Goal: Task Accomplishment & Management: Complete application form

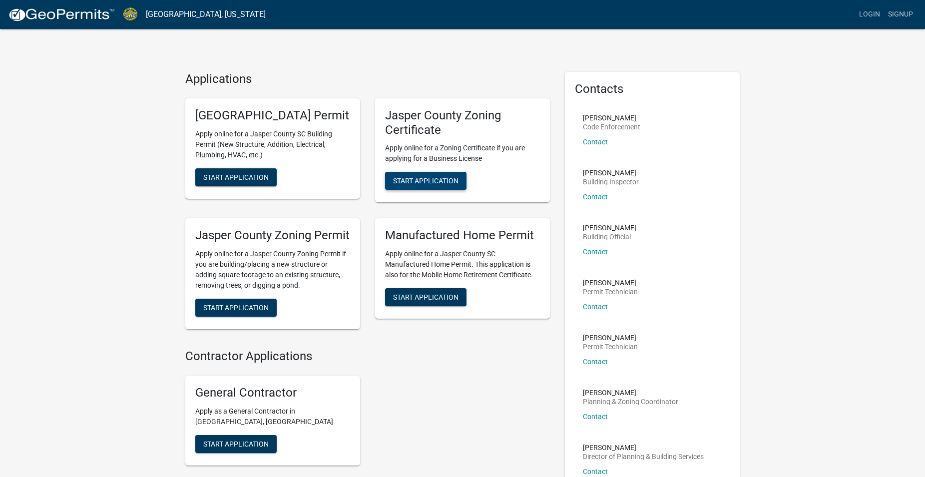
click at [431, 180] on span "Start Application" at bounding box center [425, 181] width 65 height 8
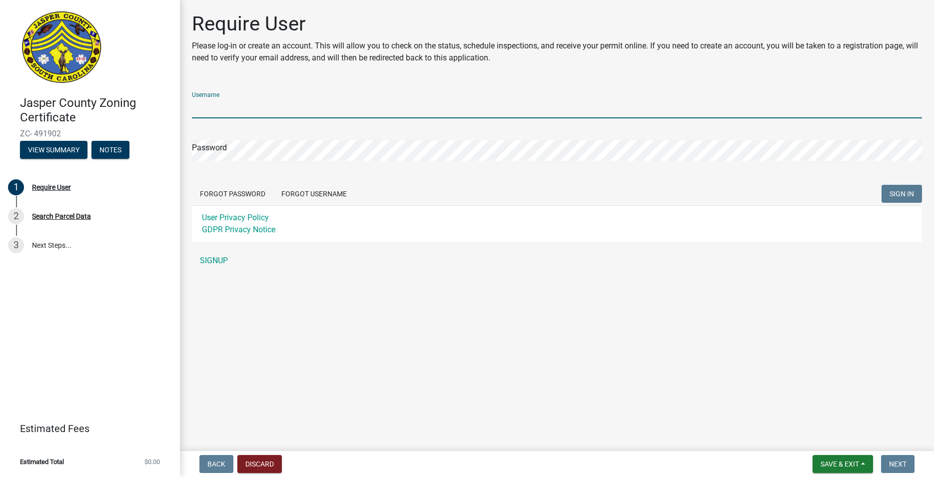
click at [268, 111] on input "Username" at bounding box center [557, 108] width 730 height 20
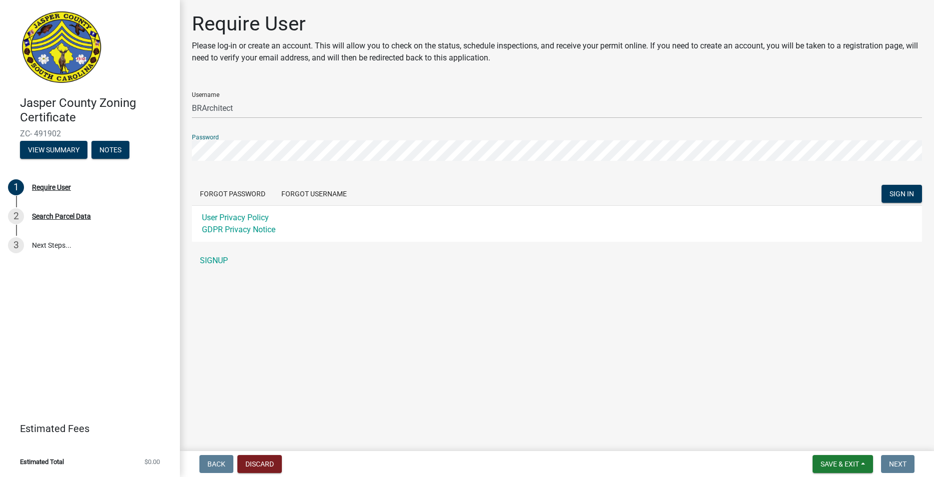
click at [881, 185] on button "SIGN IN" at bounding box center [901, 194] width 40 height 18
click at [274, 133] on div "Password" at bounding box center [557, 143] width 730 height 34
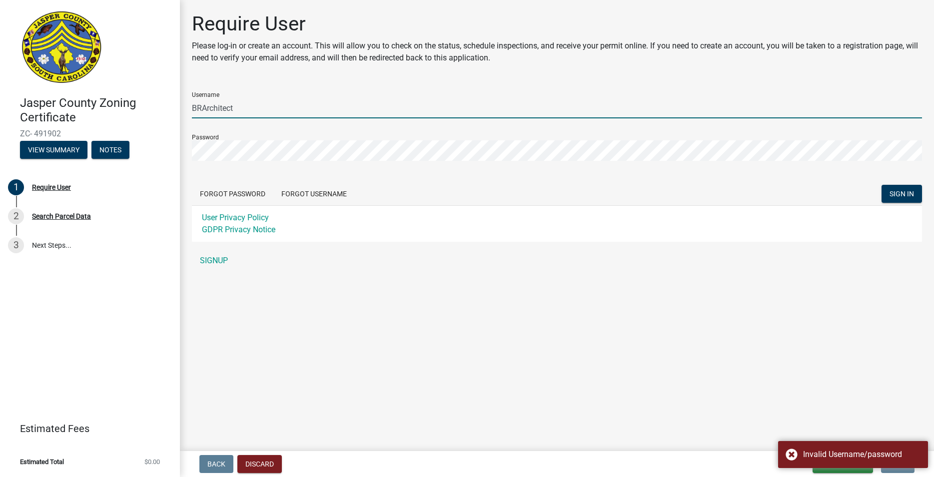
click at [274, 116] on input "BRArchitect" at bounding box center [557, 108] width 730 height 20
drag, startPoint x: 275, startPoint y: 114, endPoint x: 149, endPoint y: 111, distance: 125.5
click at [192, 111] on input "BRArchitect" at bounding box center [557, 108] width 730 height 20
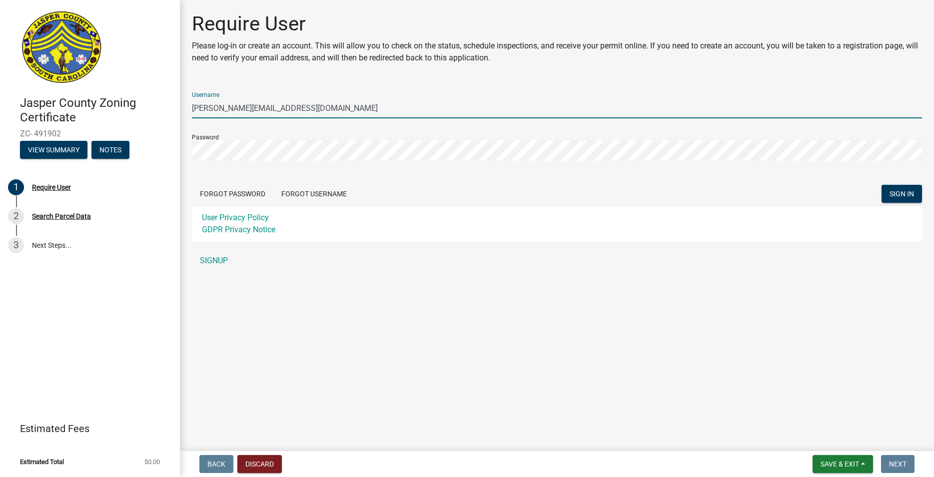
type input "[PERSON_NAME][EMAIL_ADDRESS][DOMAIN_NAME]"
click at [881, 185] on button "SIGN IN" at bounding box center [901, 194] width 40 height 18
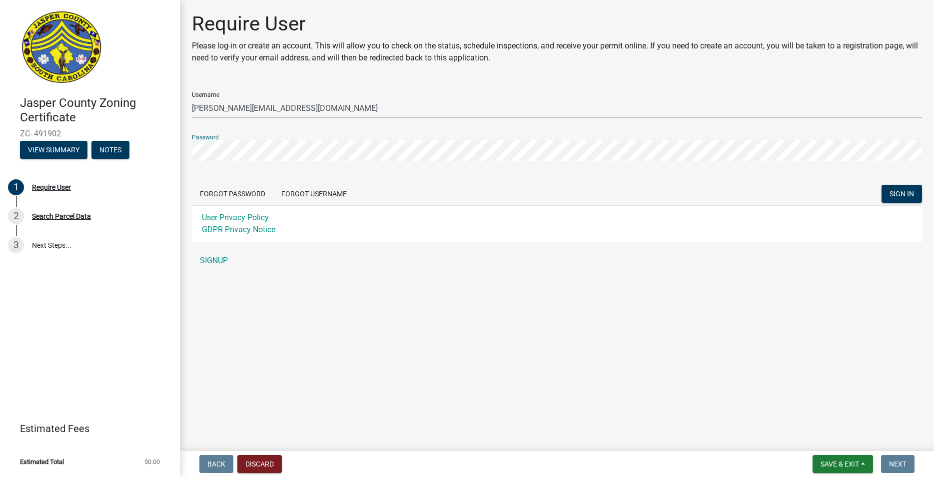
click at [881, 185] on button "SIGN IN" at bounding box center [901, 194] width 40 height 18
click at [418, 166] on form "Username brent@brentrobinsonarchitect.com Password Forgot Password Forgot Usern…" at bounding box center [557, 163] width 730 height 158
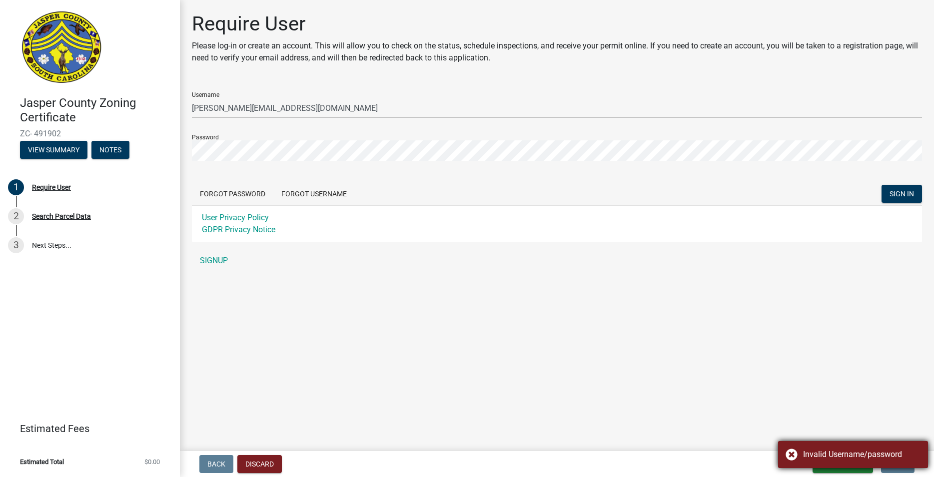
click at [889, 450] on div "Invalid Username/password" at bounding box center [861, 455] width 117 height 12
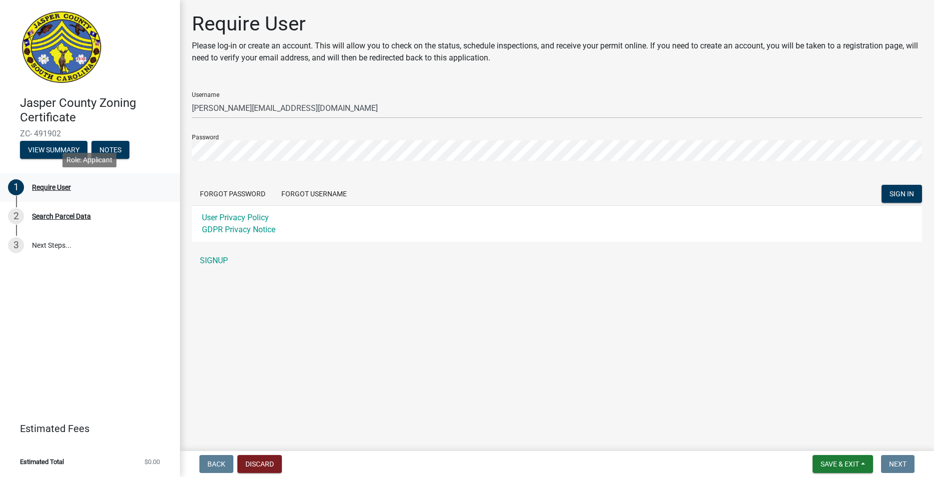
click at [60, 186] on div "Require User" at bounding box center [51, 187] width 39 height 7
click at [464, 177] on form "Username brent@brentrobinsonarchitect.com Password Forgot Password Forgot Usern…" at bounding box center [557, 163] width 730 height 158
click at [369, 88] on div "Username brent@brentrobinsonarchitect.com" at bounding box center [557, 101] width 730 height 34
click at [764, 47] on p "Please log-in or create an account. This will allow you to check on the status,…" at bounding box center [557, 52] width 730 height 24
click at [387, 55] on p "Please log-in or create an account. This will allow you to check on the status,…" at bounding box center [557, 52] width 730 height 24
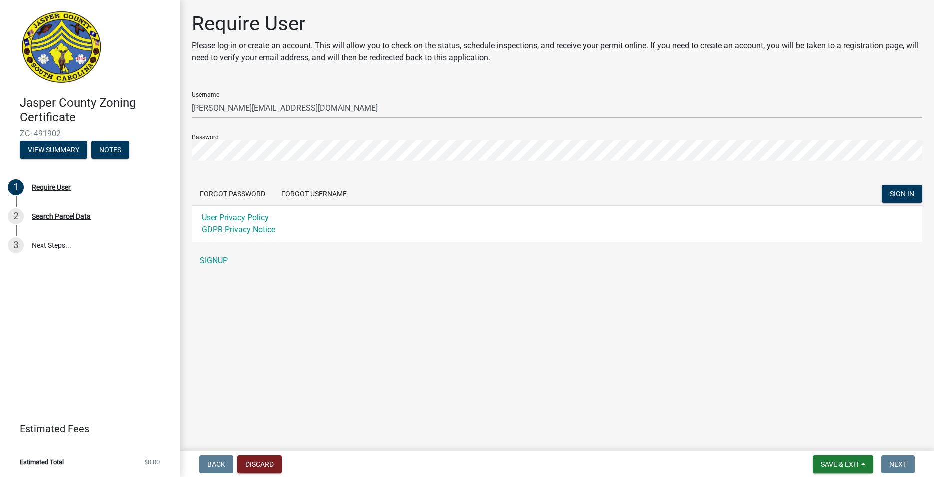
click at [358, 68] on div "Require User Please log-in or create an account. This will allow you to check o…" at bounding box center [557, 42] width 730 height 60
click at [367, 57] on p "Please log-in or create an account. This will allow you to check on the status,…" at bounding box center [557, 52] width 730 height 24
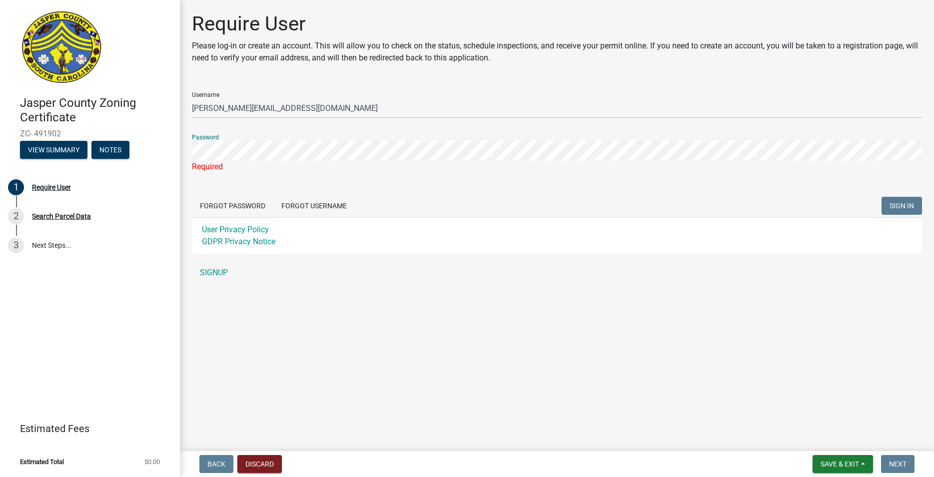
click at [296, 133] on div "Password Required" at bounding box center [557, 149] width 730 height 46
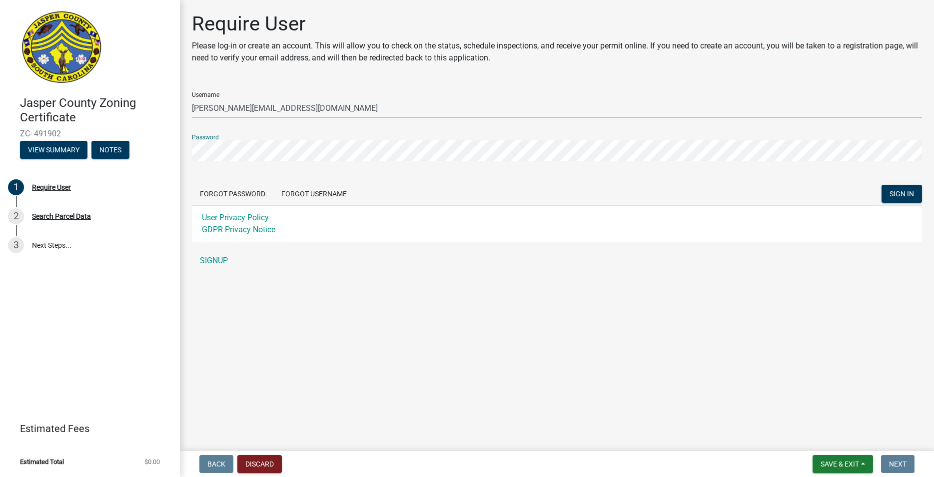
click at [881, 185] on button "SIGN IN" at bounding box center [901, 194] width 40 height 18
click at [894, 412] on main "Require User Please log-in or create an account. This will allow you to check o…" at bounding box center [557, 223] width 754 height 447
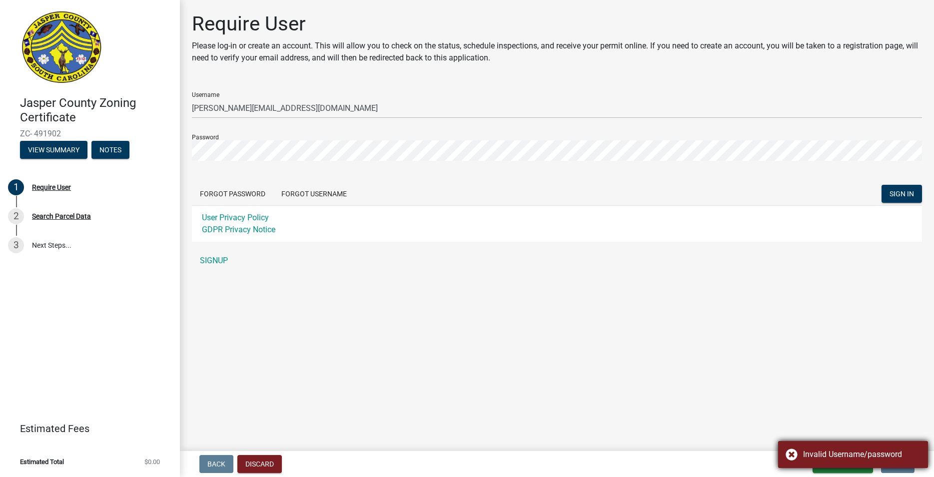
click at [790, 454] on div "Invalid Username/password" at bounding box center [853, 454] width 150 height 27
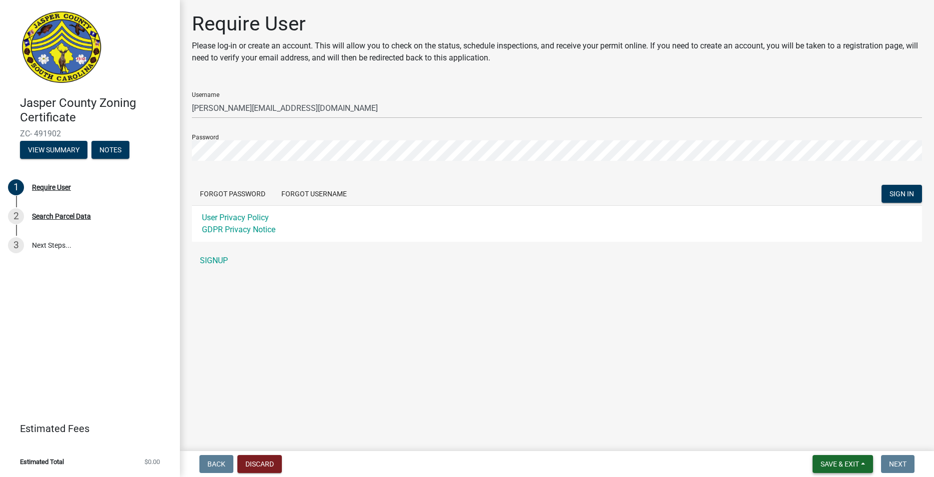
click at [865, 463] on button "Save & Exit" at bounding box center [842, 464] width 60 height 18
click at [902, 414] on main "Require User Please log-in or create an account. This will allow you to check o…" at bounding box center [557, 223] width 754 height 447
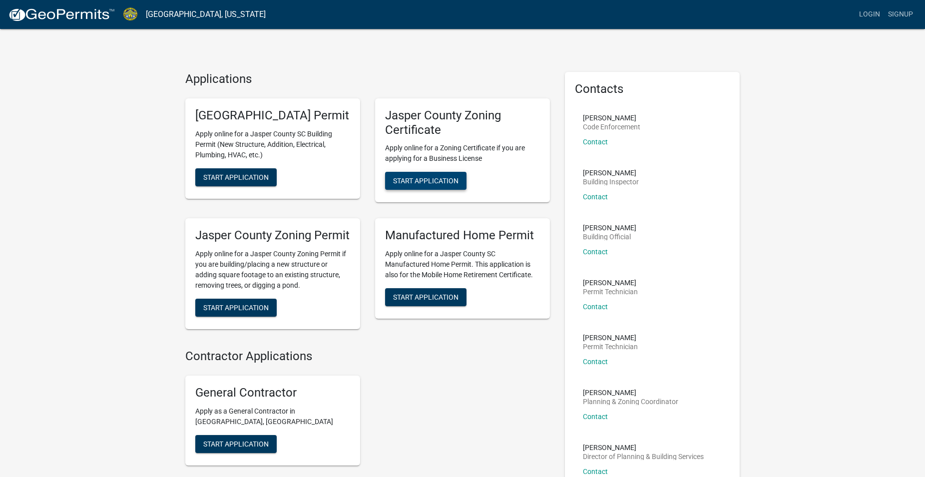
click at [402, 174] on button "Start Application" at bounding box center [425, 181] width 81 height 18
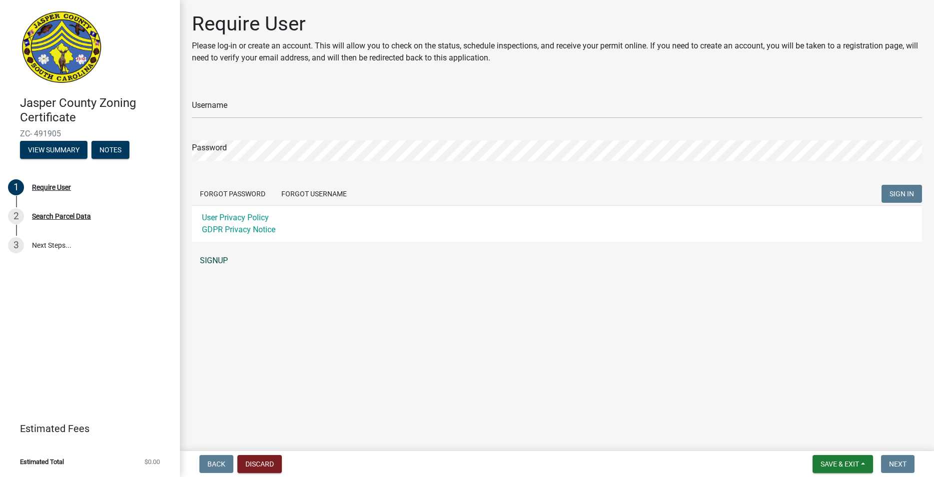
click at [210, 257] on link "SIGNUP" at bounding box center [557, 261] width 730 height 20
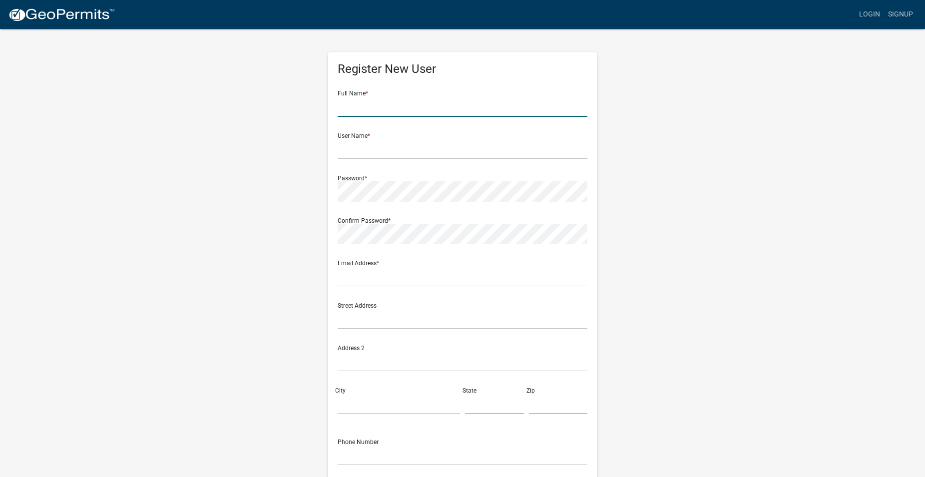
click at [368, 106] on input "text" at bounding box center [463, 106] width 250 height 20
click at [398, 108] on input "[PERSON_NAME]" at bounding box center [463, 106] width 250 height 20
type input "[PERSON_NAME]"
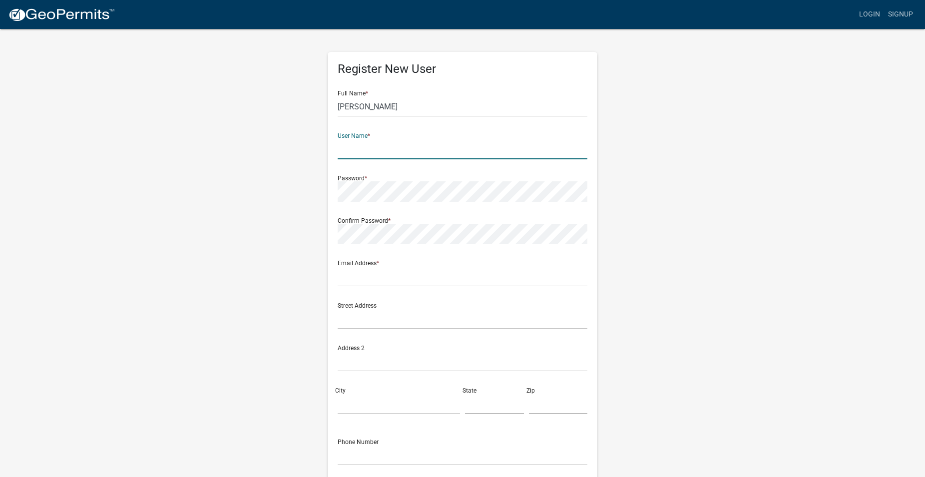
click at [396, 153] on input "text" at bounding box center [463, 149] width 250 height 20
type input "BRArchitect"
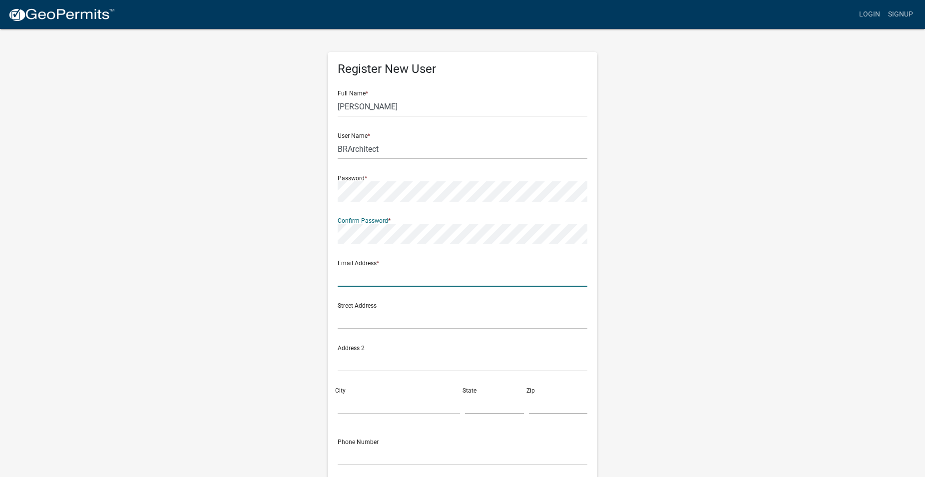
click at [383, 278] on input "text" at bounding box center [463, 276] width 250 height 20
click at [365, 272] on input "text" at bounding box center [463, 276] width 250 height 20
type input "[PERSON_NAME][EMAIL_ADDRESS][DOMAIN_NAME]"
click at [374, 320] on input "text" at bounding box center [463, 319] width 250 height 20
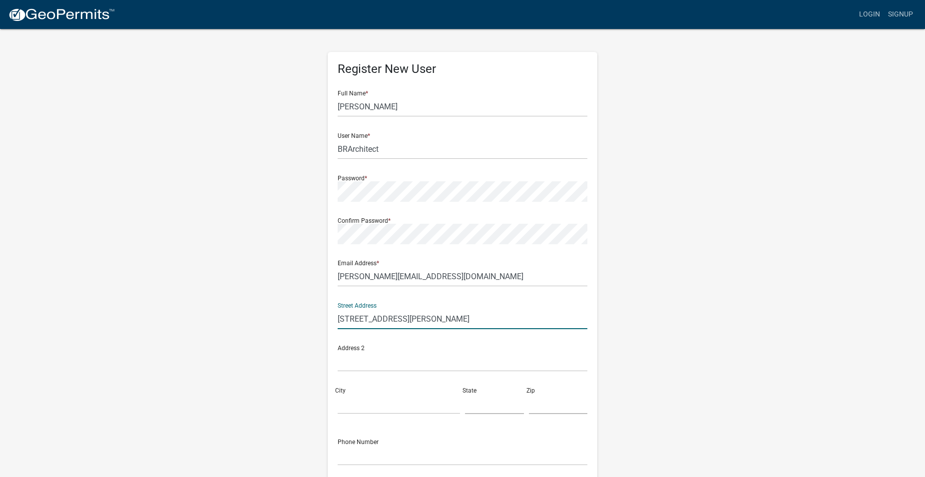
type input "[STREET_ADDRESS][PERSON_NAME]"
type input "Ridgeland"
type input "SC"
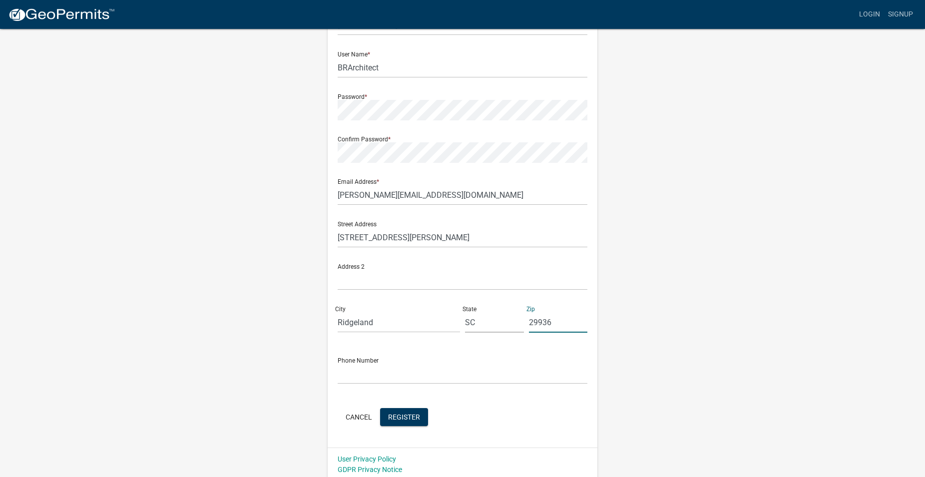
scroll to position [85, 0]
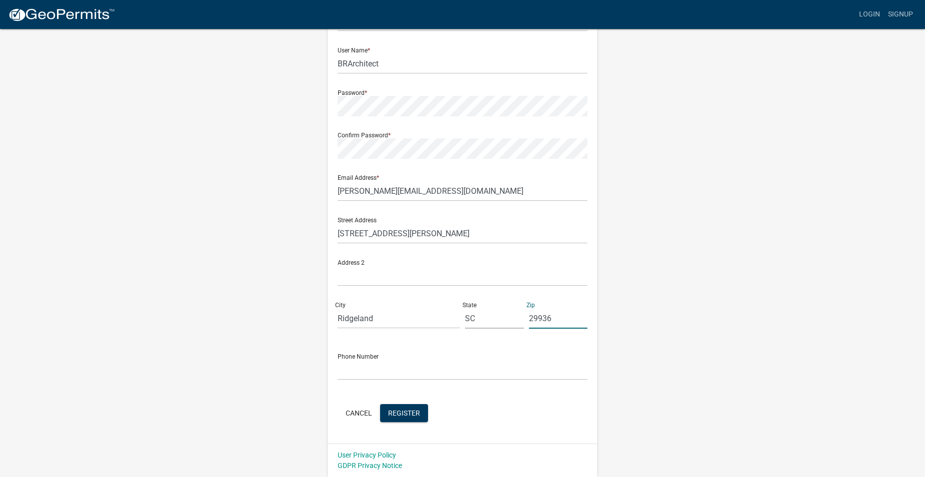
type input "29936"
drag, startPoint x: 418, startPoint y: 235, endPoint x: 266, endPoint y: 239, distance: 151.9
click at [338, 239] on input "[STREET_ADDRESS][PERSON_NAME]" at bounding box center [463, 233] width 250 height 20
type input "[STREET_ADDRESS]"
click at [387, 319] on input "Ridgeland" at bounding box center [399, 318] width 122 height 20
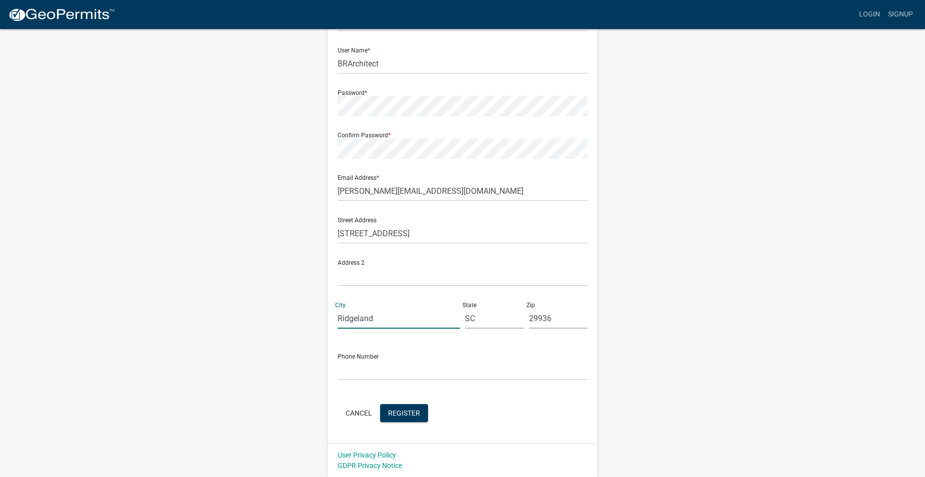
drag, startPoint x: 337, startPoint y: 318, endPoint x: 310, endPoint y: 315, distance: 27.6
click at [338, 315] on input "Ridgeland" at bounding box center [399, 318] width 122 height 20
type input "Hilton Head"
type input "29928"
click at [448, 371] on input "text" at bounding box center [463, 370] width 250 height 20
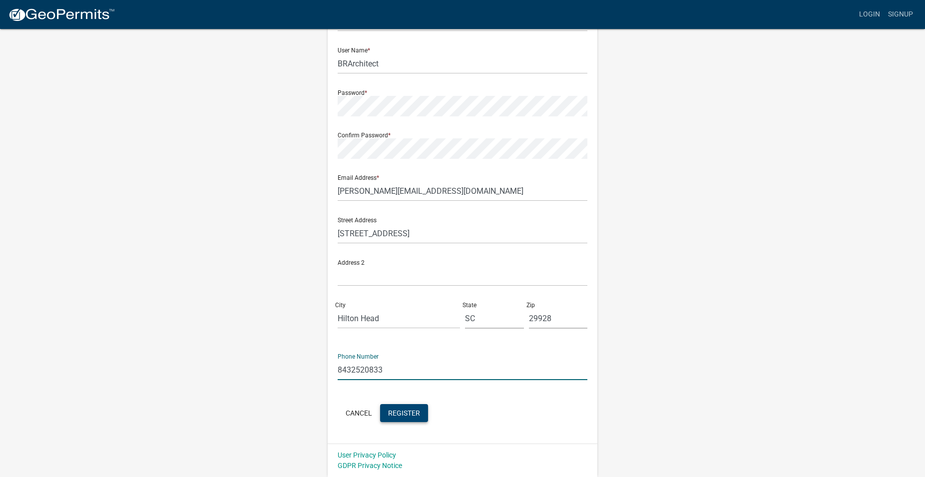
type input "8432520833"
click at [406, 413] on span "Register" at bounding box center [404, 413] width 32 height 8
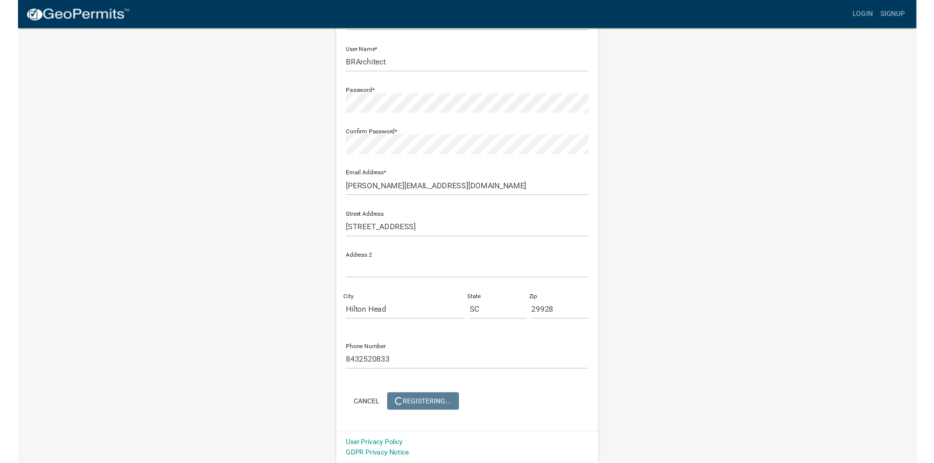
scroll to position [0, 0]
